Goal: Find specific page/section: Find specific page/section

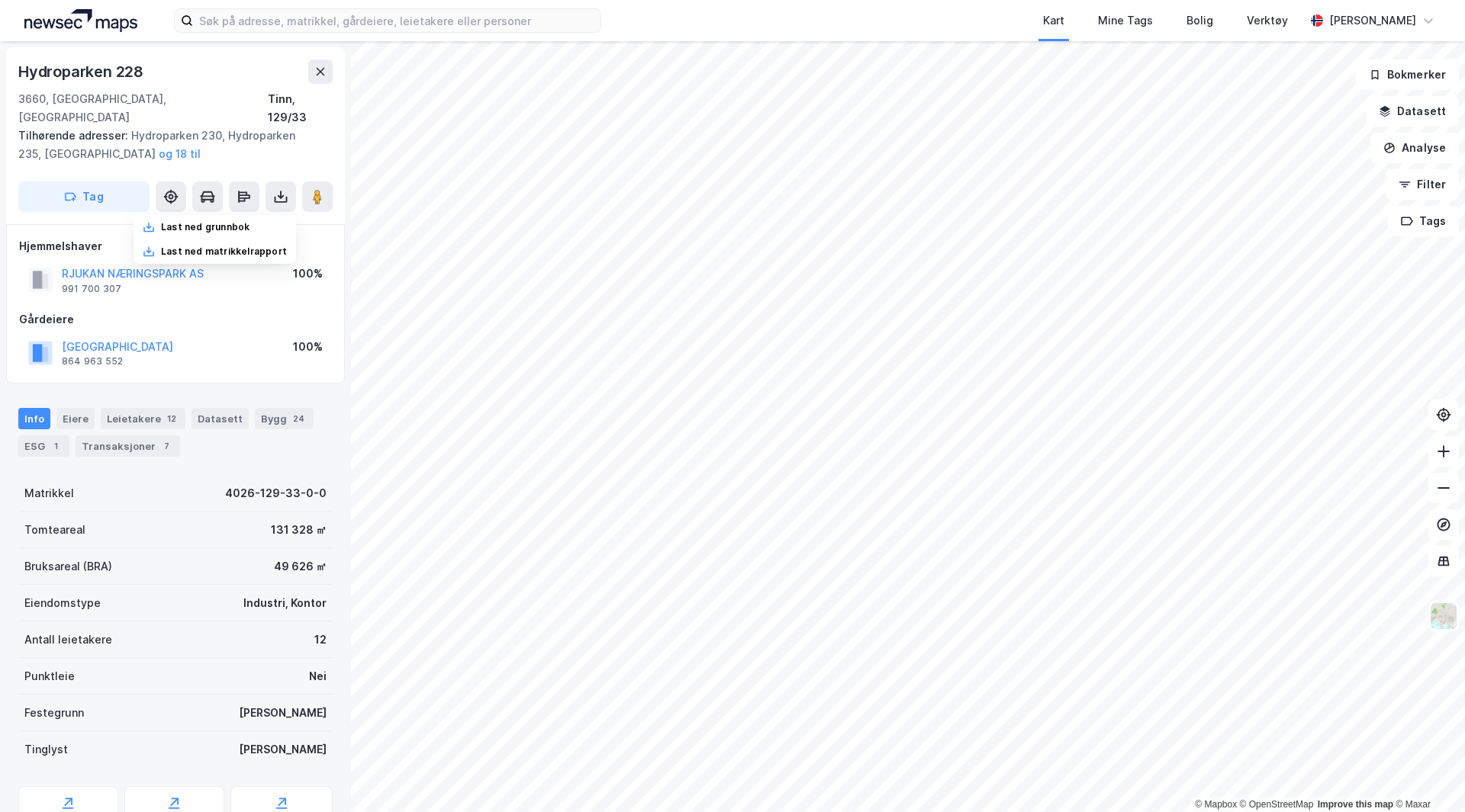
click at [97, 23] on img at bounding box center [81, 20] width 113 height 23
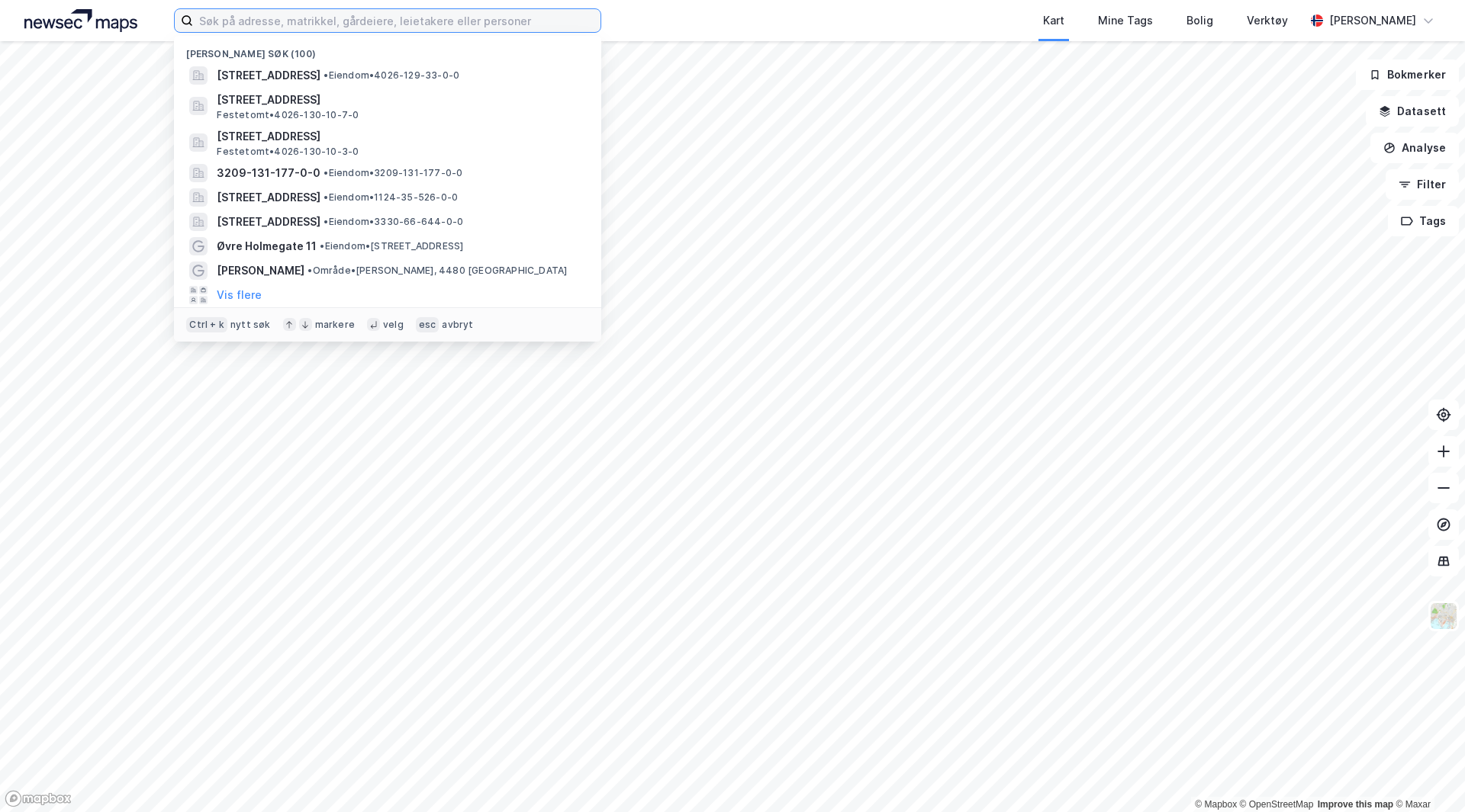
click at [301, 24] on input at bounding box center [396, 20] width 408 height 23
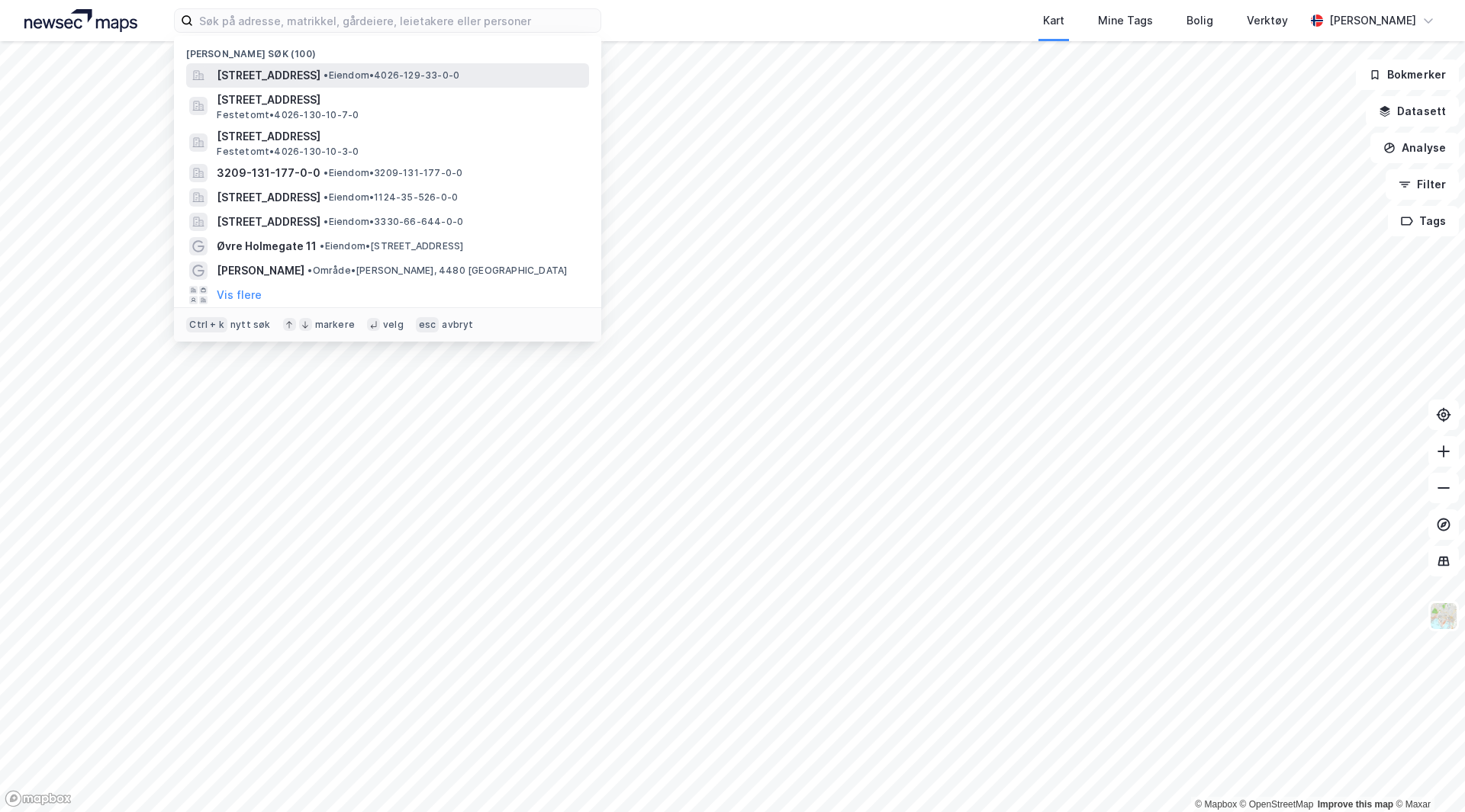
click at [320, 82] on span "[STREET_ADDRESS]" at bounding box center [268, 75] width 104 height 19
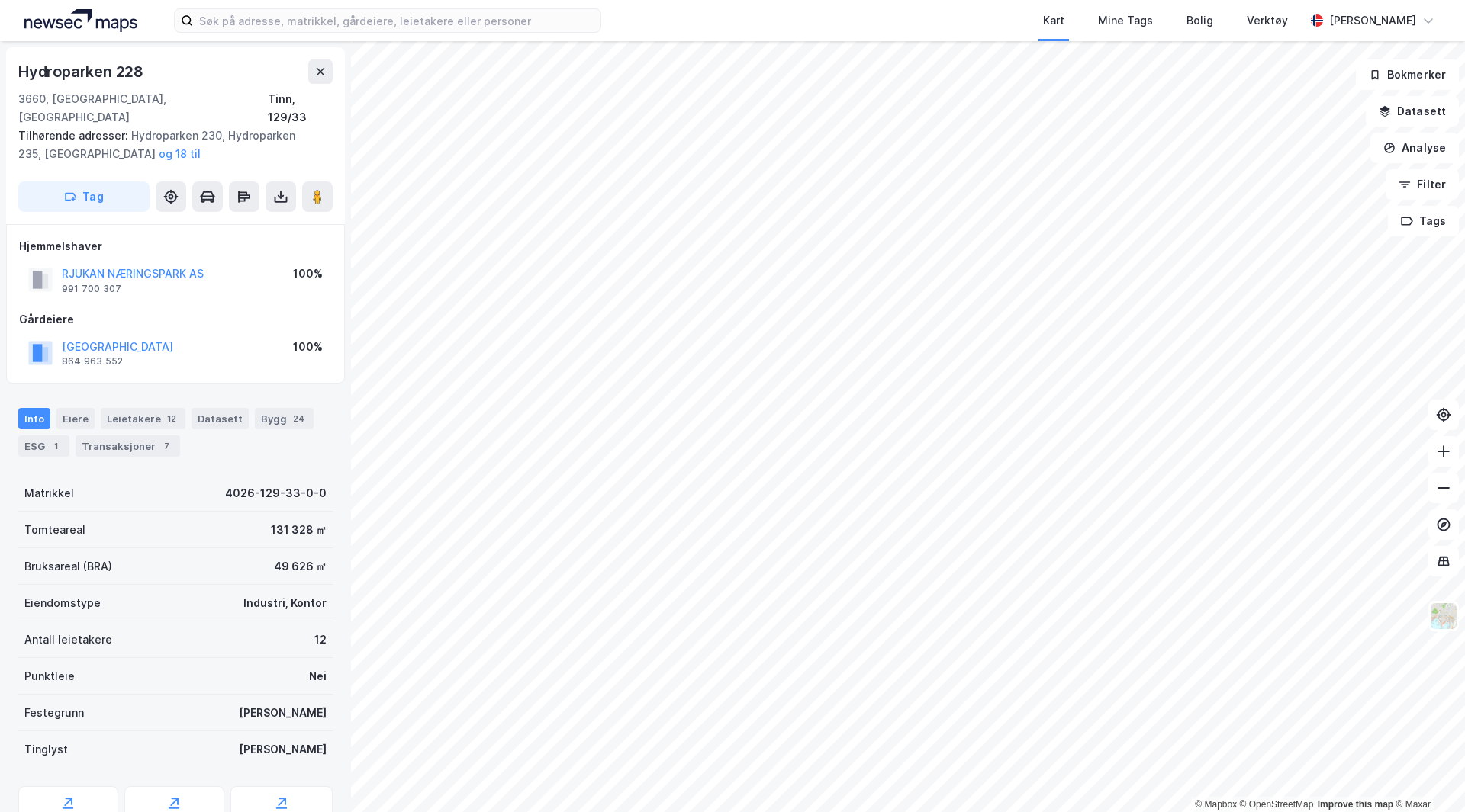
click at [88, 23] on img at bounding box center [81, 20] width 113 height 23
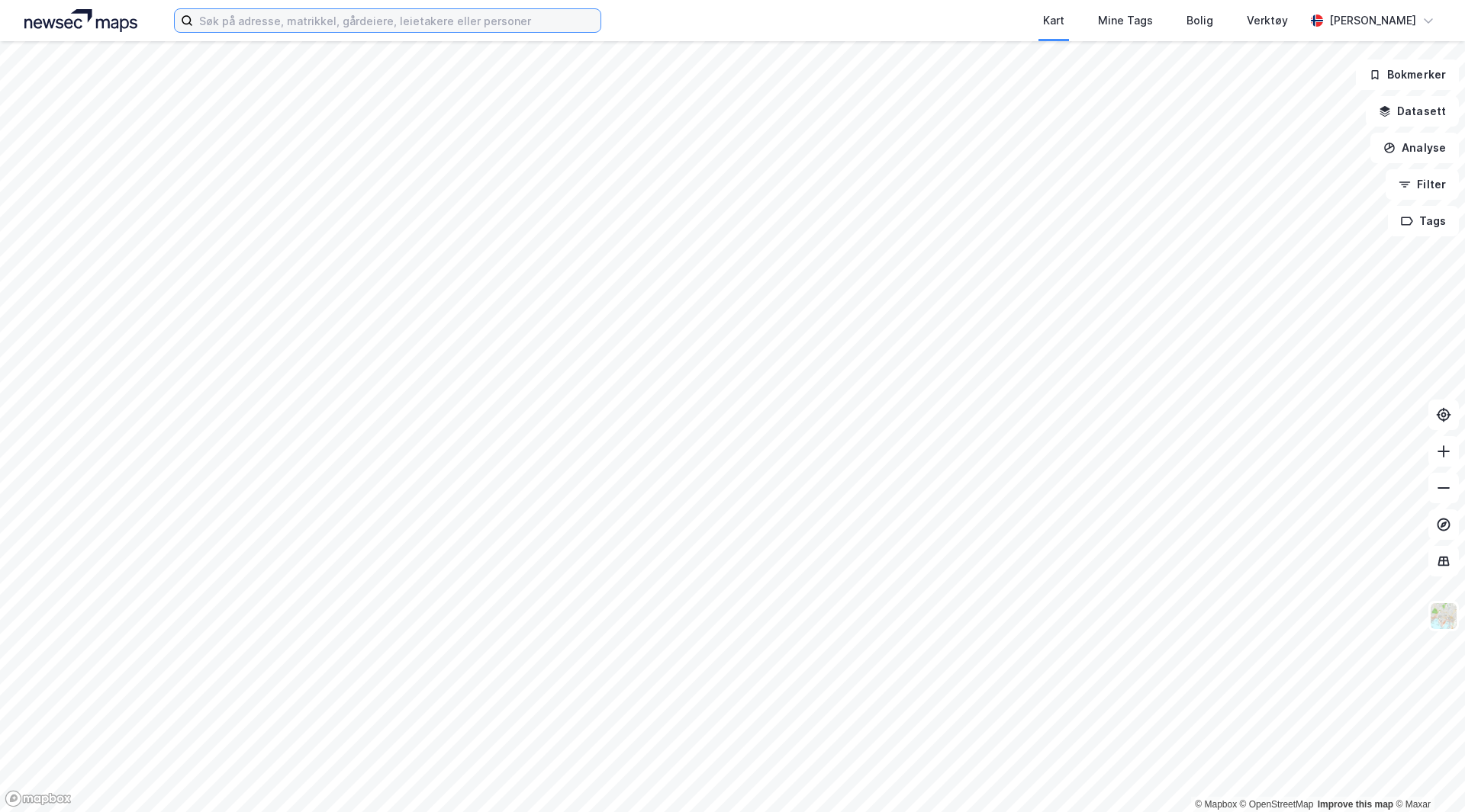
click at [241, 28] on input at bounding box center [396, 20] width 408 height 23
click at [1441, 481] on icon at bounding box center [1443, 488] width 15 height 15
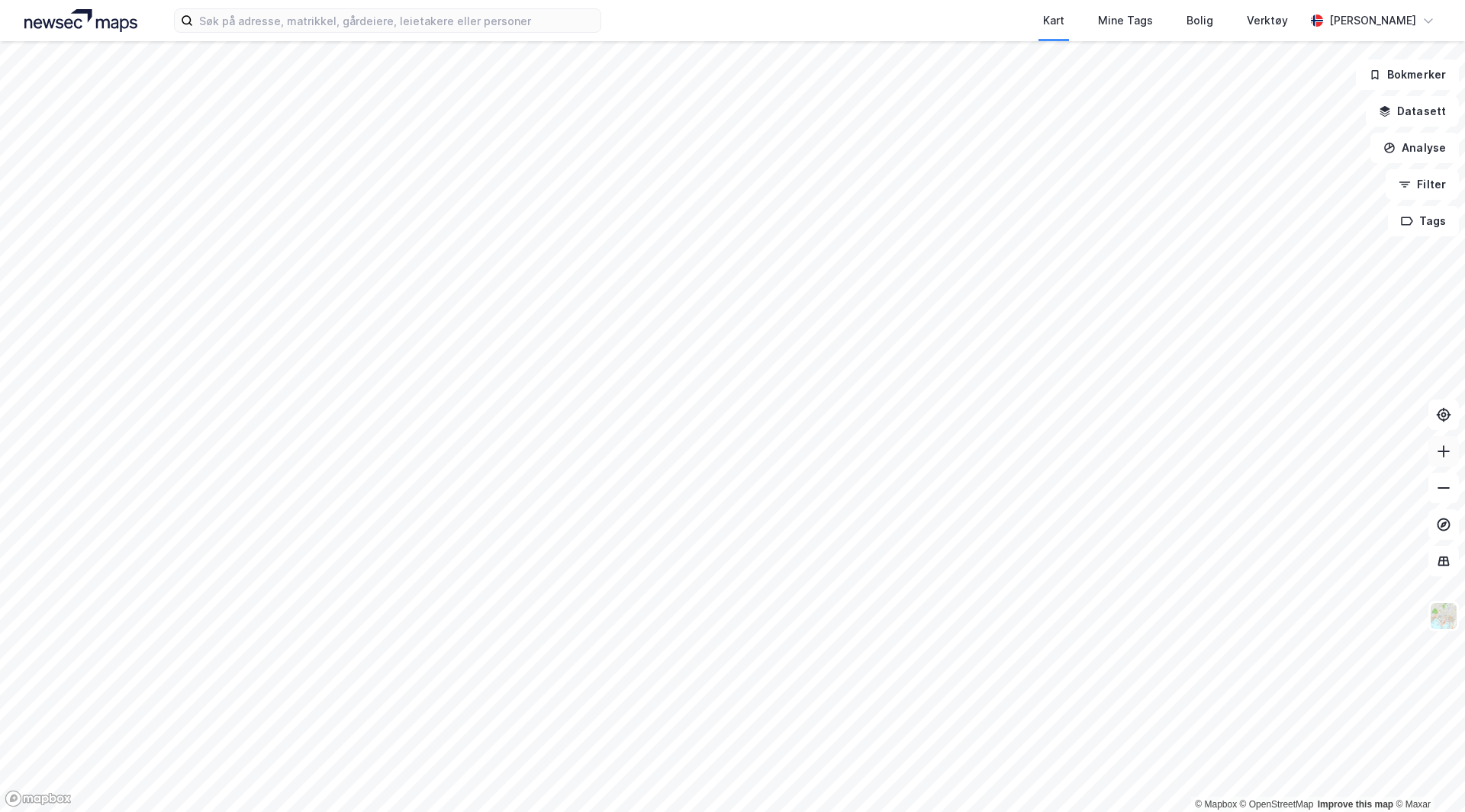
click at [1440, 451] on icon at bounding box center [1443, 452] width 12 height 2
click at [1448, 458] on icon at bounding box center [1443, 451] width 15 height 15
click at [1446, 482] on icon at bounding box center [1443, 488] width 15 height 15
click at [1428, 451] on button at bounding box center [1443, 451] width 31 height 31
click at [1432, 452] on button at bounding box center [1443, 451] width 31 height 31
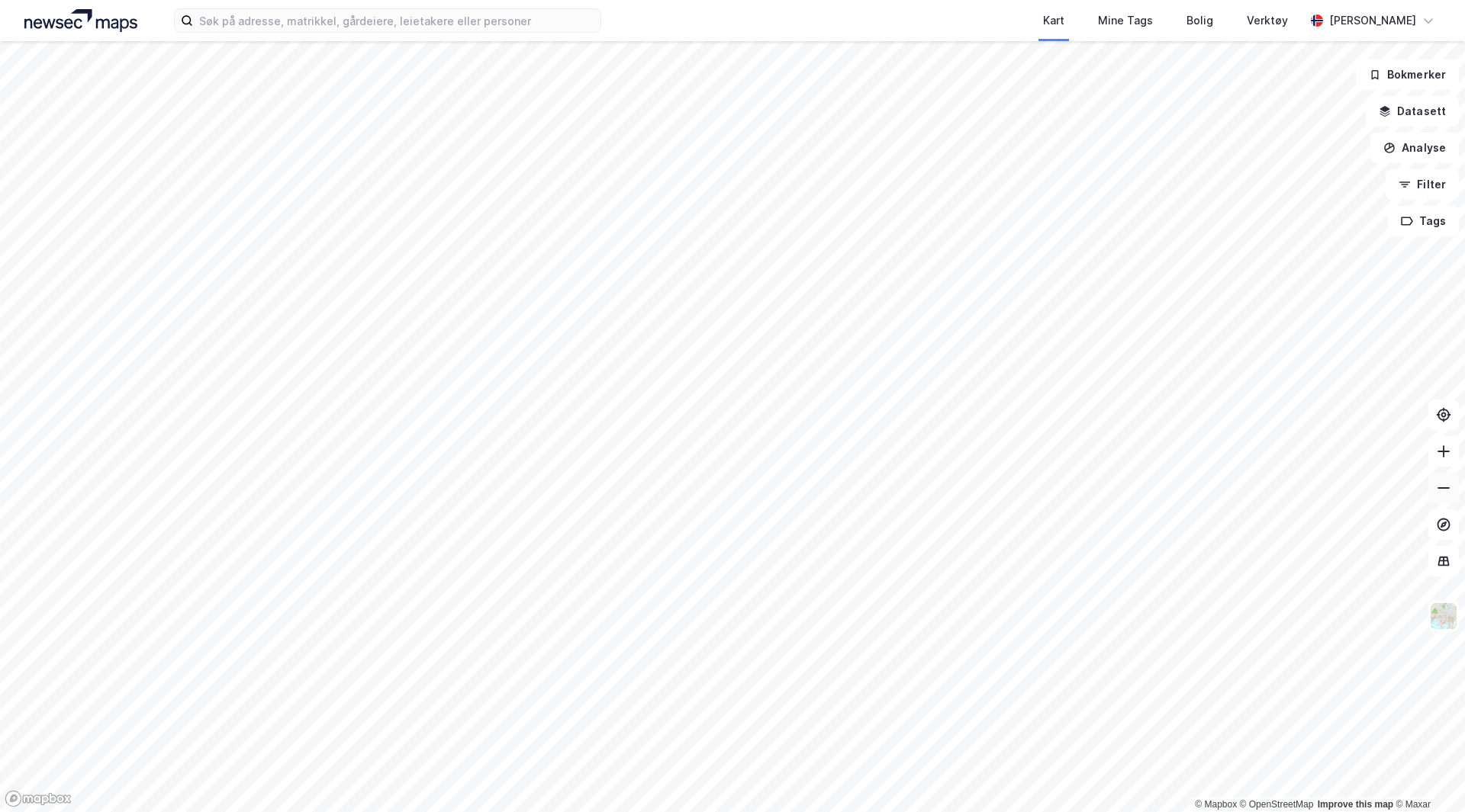
click at [1446, 485] on icon at bounding box center [1443, 488] width 15 height 15
click at [110, 32] on img at bounding box center [81, 20] width 113 height 23
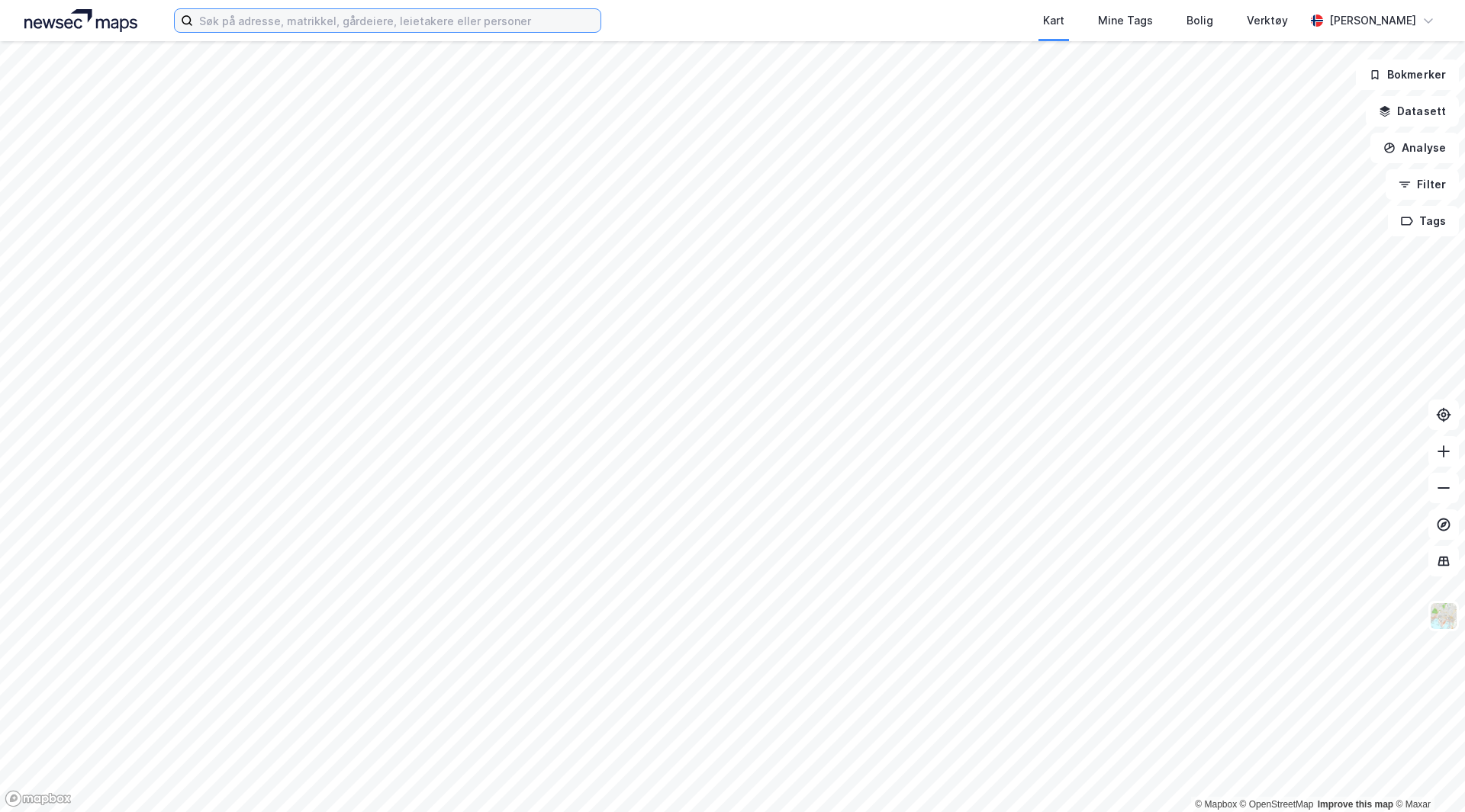
click at [251, 22] on input at bounding box center [396, 20] width 408 height 23
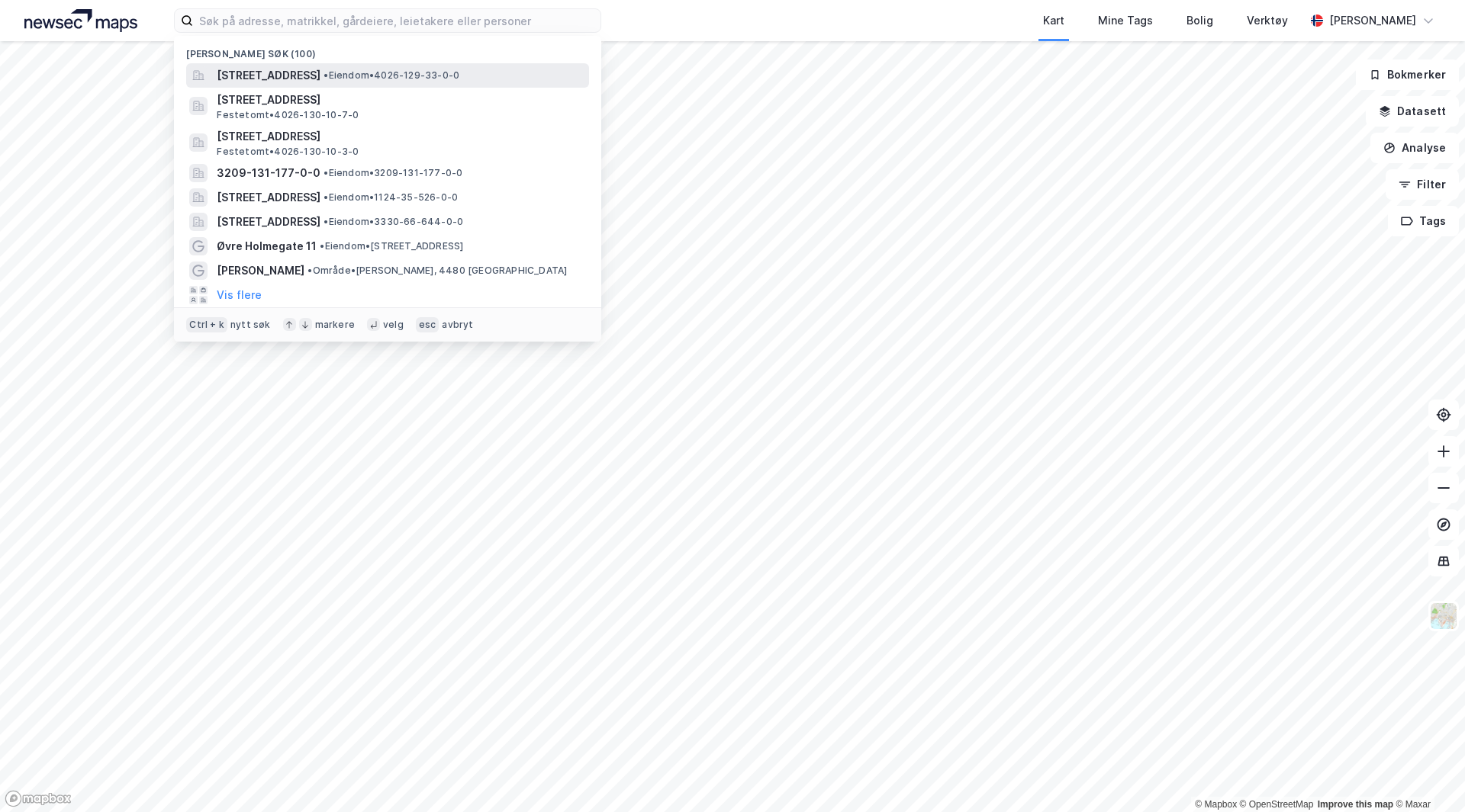
click at [320, 73] on span "[STREET_ADDRESS]" at bounding box center [268, 75] width 104 height 19
